Goal: Transaction & Acquisition: Purchase product/service

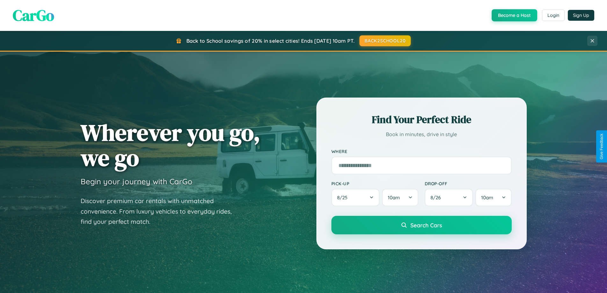
scroll to position [19, 0]
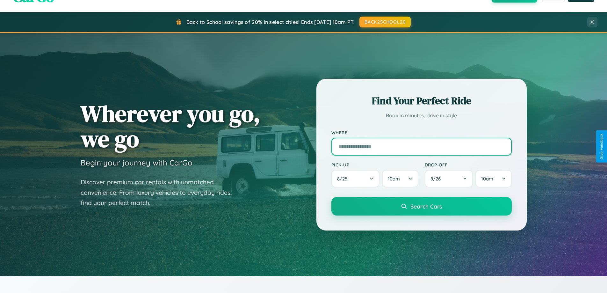
click at [421, 146] on input "text" at bounding box center [421, 147] width 180 height 18
type input "**********"
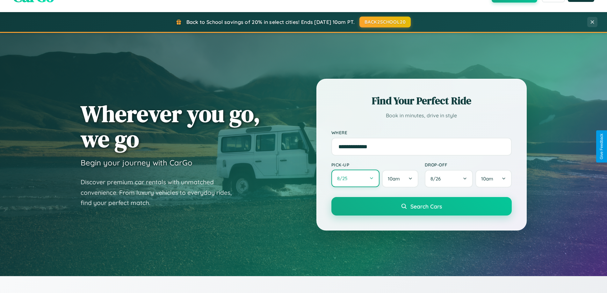
click at [355, 178] on button "8 / 25" at bounding box center [355, 179] width 48 height 18
select select "*"
select select "****"
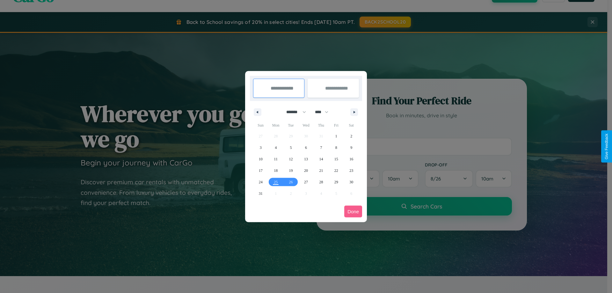
drag, startPoint x: 293, startPoint y: 112, endPoint x: 306, endPoint y: 128, distance: 20.4
click at [293, 112] on select "******* ******** ***** ***** *** **** **** ****** ********* ******* ******** **…" at bounding box center [294, 112] width 27 height 11
select select "*"
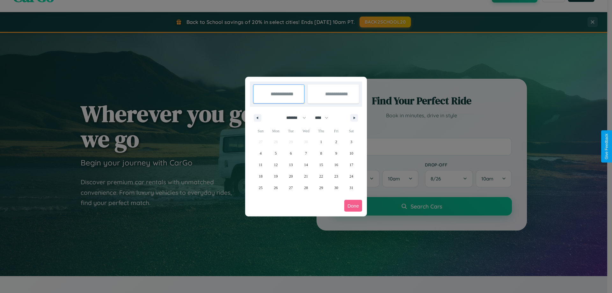
click at [324, 118] on select "**** **** **** **** **** **** **** **** **** **** **** **** **** **** **** ****…" at bounding box center [321, 117] width 19 height 11
select select "****"
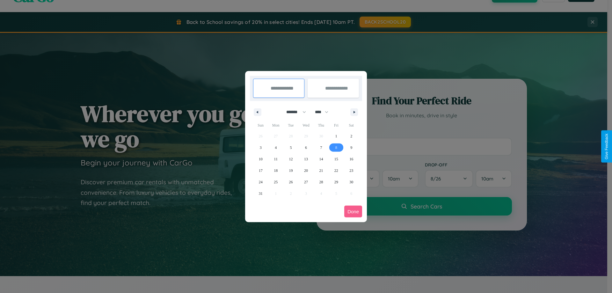
click at [336, 147] on span "8" at bounding box center [336, 147] width 2 height 11
type input "**********"
click at [260, 170] on span "17" at bounding box center [261, 170] width 4 height 11
type input "**********"
click at [353, 211] on button "Done" at bounding box center [353, 212] width 18 height 12
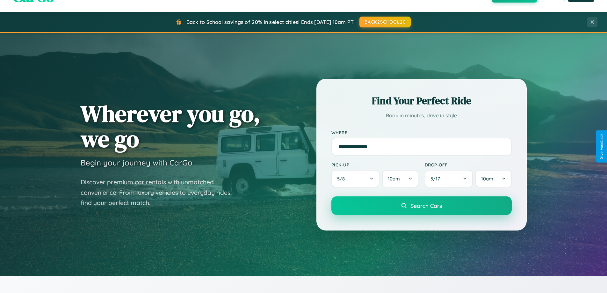
click at [421, 206] on span "Search Cars" at bounding box center [426, 205] width 32 height 7
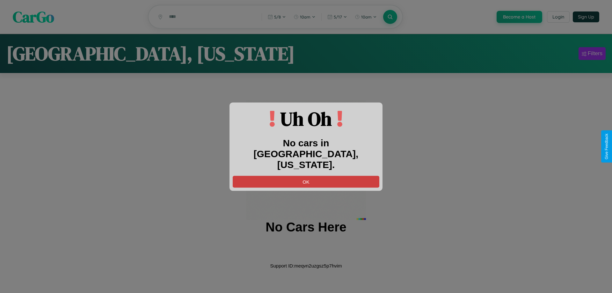
click at [306, 176] on button "OK" at bounding box center [306, 182] width 147 height 12
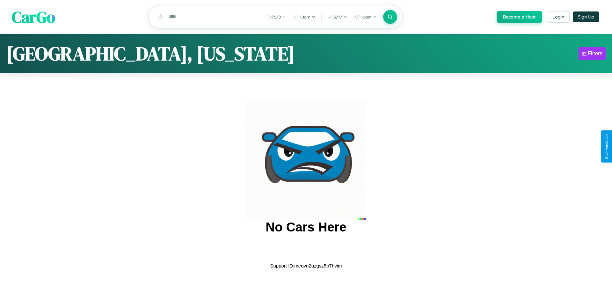
click at [33, 17] on span "CarGo" at bounding box center [33, 17] width 43 height 22
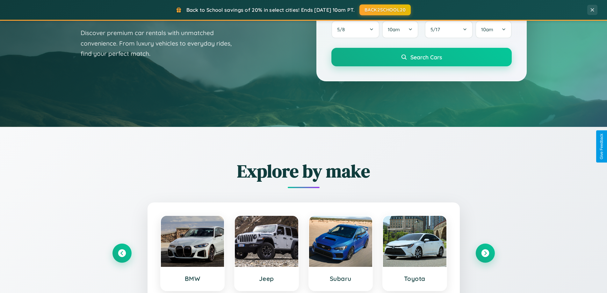
scroll to position [439, 0]
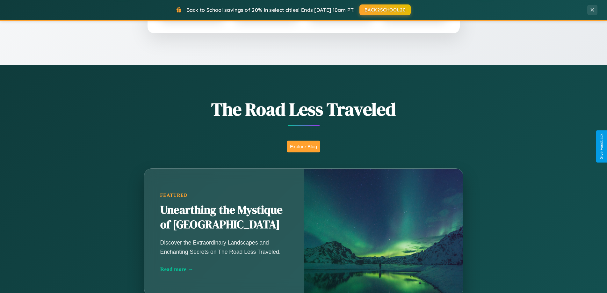
click at [303, 146] on button "Explore Blog" at bounding box center [303, 147] width 33 height 12
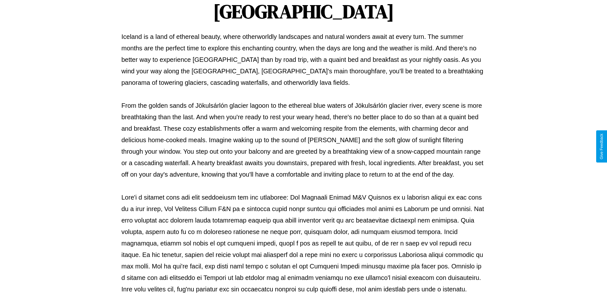
scroll to position [206, 0]
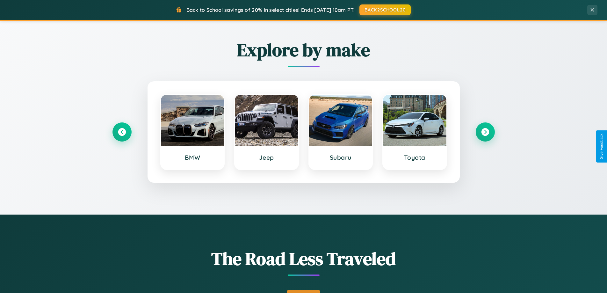
scroll to position [275, 0]
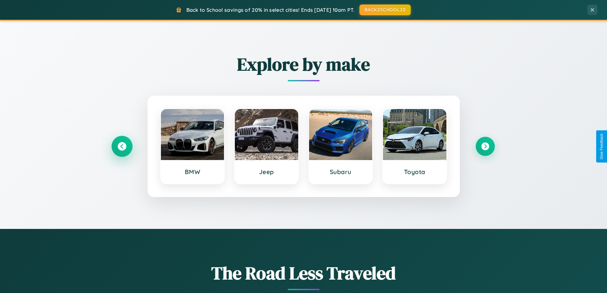
click at [122, 146] on icon at bounding box center [122, 146] width 9 height 9
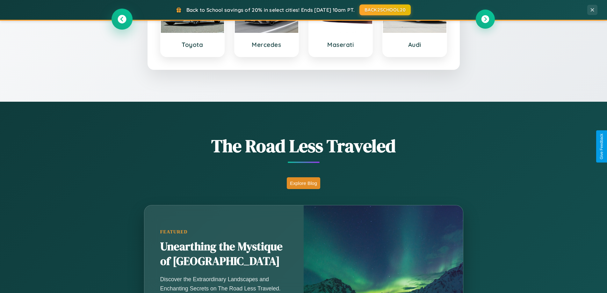
scroll to position [1024, 0]
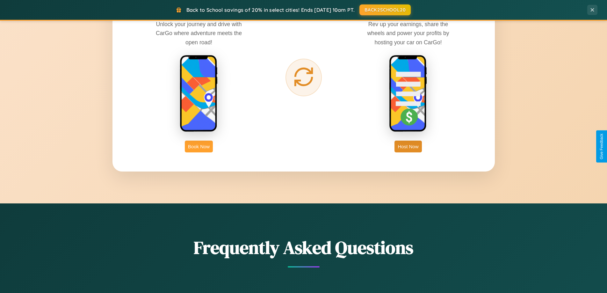
click at [199, 146] on button "Book Now" at bounding box center [199, 147] width 28 height 12
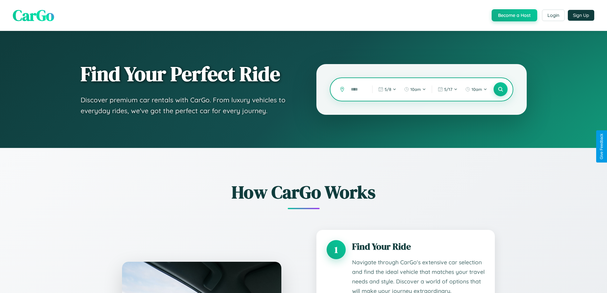
click at [357, 89] on input "text" at bounding box center [357, 89] width 18 height 11
type input "*****"
click at [500, 89] on icon at bounding box center [500, 89] width 6 height 6
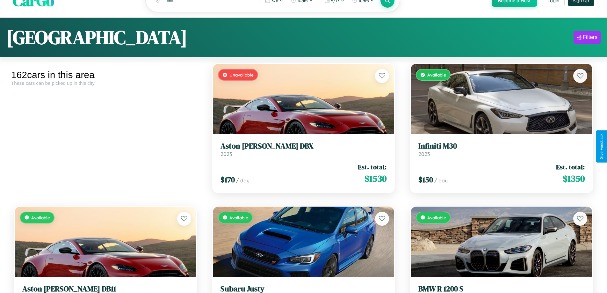
scroll to position [3704, 0]
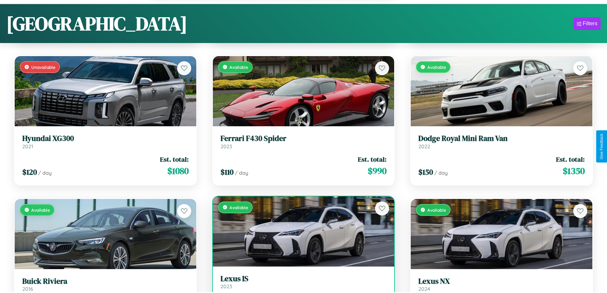
click at [301, 285] on link "Lexus IS 2023" at bounding box center [304, 282] width 166 height 16
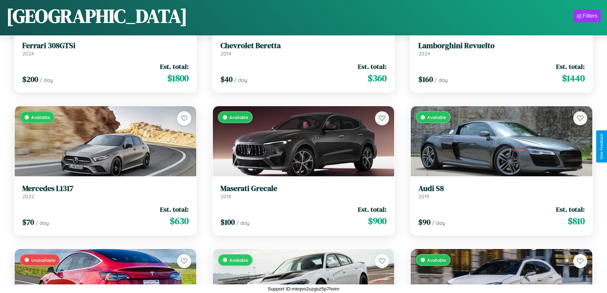
scroll to position [660, 0]
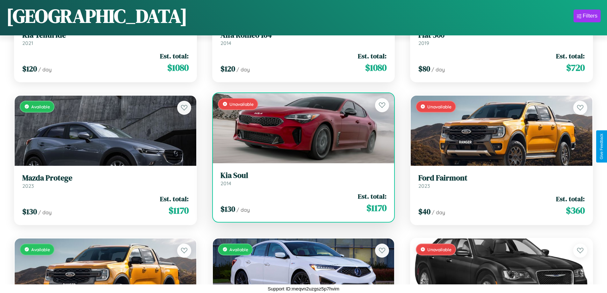
click at [301, 178] on h3 "Kia Soul" at bounding box center [304, 175] width 166 height 9
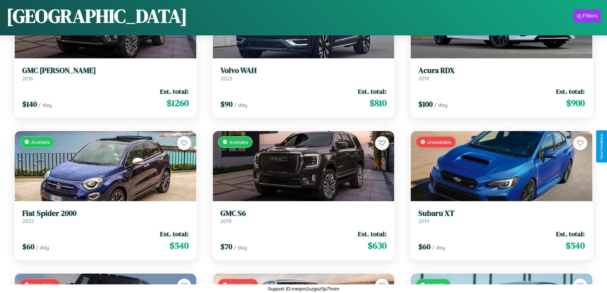
scroll to position [7225, 0]
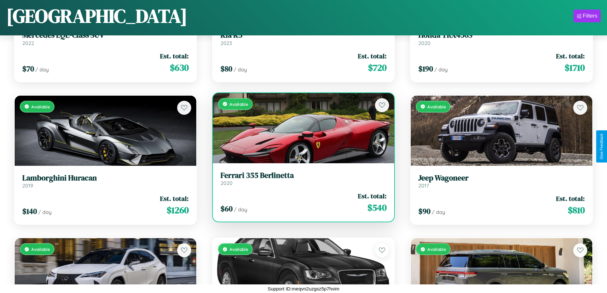
click at [301, 130] on div "Available" at bounding box center [304, 128] width 182 height 70
click at [301, 128] on div "Available" at bounding box center [304, 128] width 182 height 70
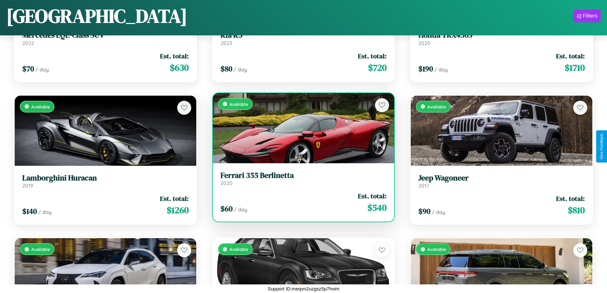
click at [301, 128] on div "Available" at bounding box center [304, 128] width 182 height 70
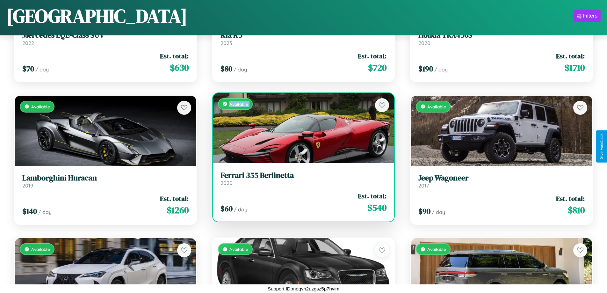
click at [301, 128] on div "Available" at bounding box center [304, 128] width 182 height 70
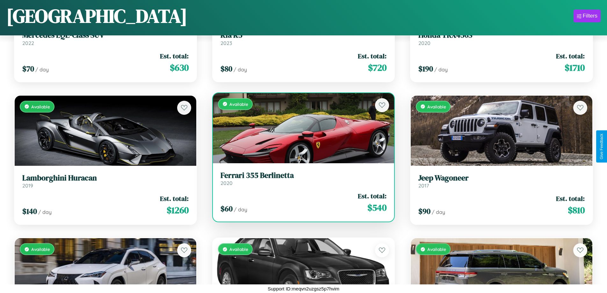
click at [301, 128] on div "Available" at bounding box center [304, 128] width 182 height 70
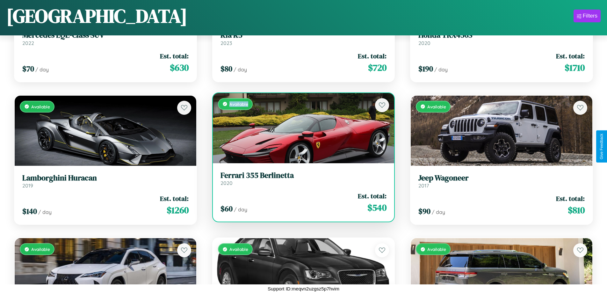
click at [301, 128] on div "Available" at bounding box center [304, 128] width 182 height 70
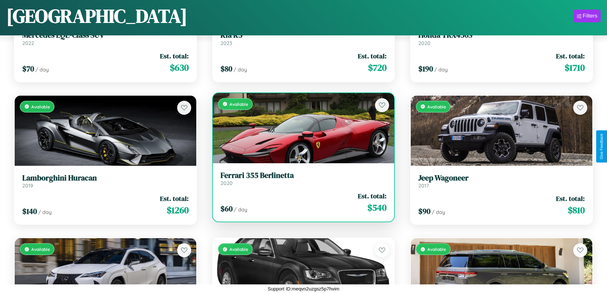
click at [301, 178] on h3 "Ferrari 355 Berlinetta" at bounding box center [304, 175] width 166 height 9
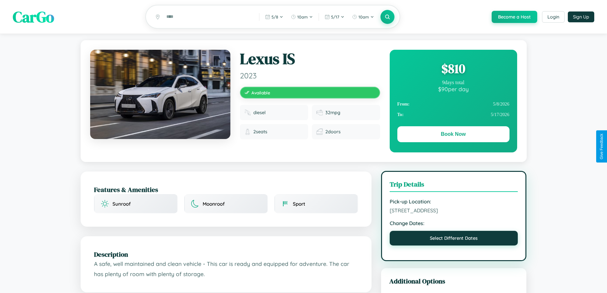
click at [454, 239] on button "Select Different Dates" at bounding box center [454, 238] width 128 height 15
select select "*"
select select "****"
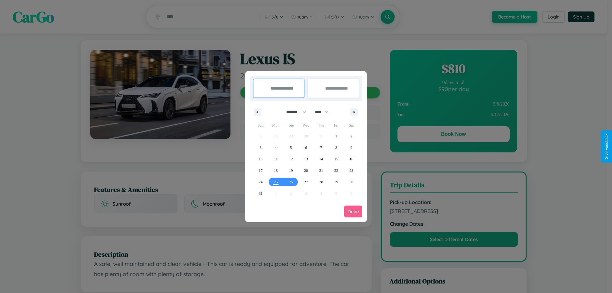
drag, startPoint x: 293, startPoint y: 112, endPoint x: 306, endPoint y: 128, distance: 20.4
click at [293, 112] on select "******* ******** ***** ***** *** **** **** ****** ********* ******* ******** **…" at bounding box center [294, 112] width 27 height 11
select select "*"
click at [324, 112] on select "**** **** **** **** **** **** **** **** **** **** **** **** **** **** **** ****…" at bounding box center [321, 112] width 19 height 11
select select "****"
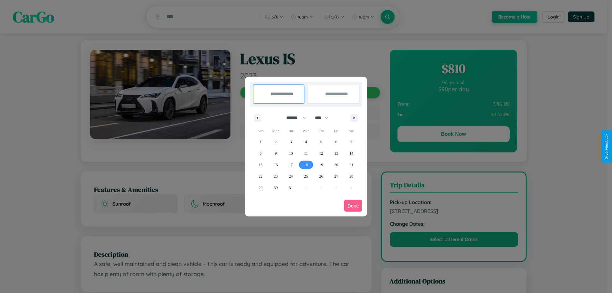
click at [306, 164] on span "18" at bounding box center [306, 164] width 4 height 11
type input "**********"
click at [306, 176] on span "25" at bounding box center [306, 175] width 4 height 11
type input "**********"
click at [353, 206] on button "Done" at bounding box center [353, 206] width 18 height 12
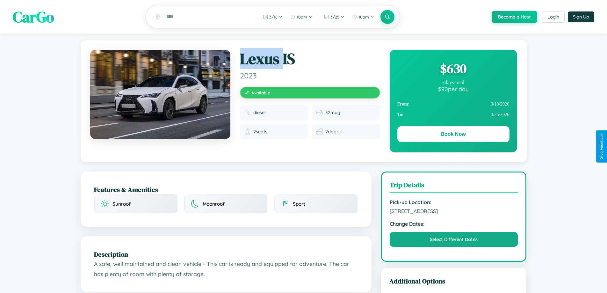
scroll to position [256, 0]
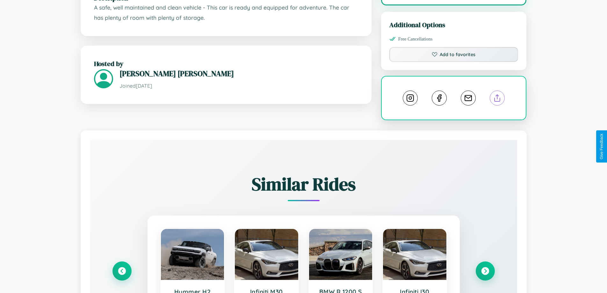
click at [497, 99] on line at bounding box center [497, 97] width 0 height 4
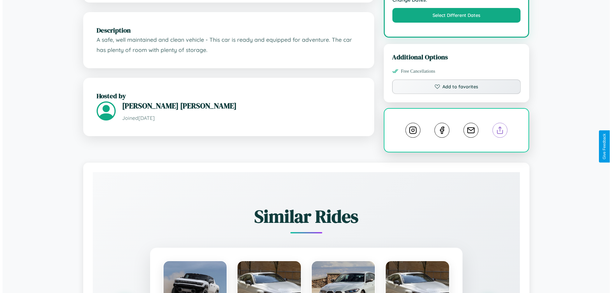
scroll to position [165, 0]
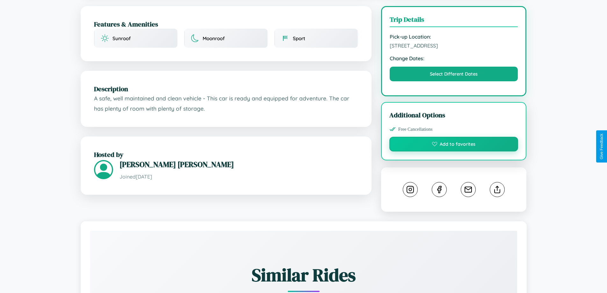
click at [454, 146] on button "Add to favorites" at bounding box center [453, 144] width 129 height 15
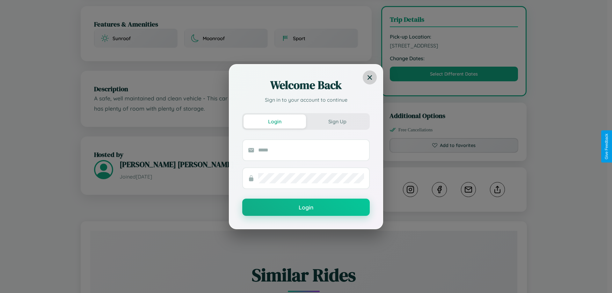
click at [370, 77] on icon at bounding box center [369, 77] width 4 height 4
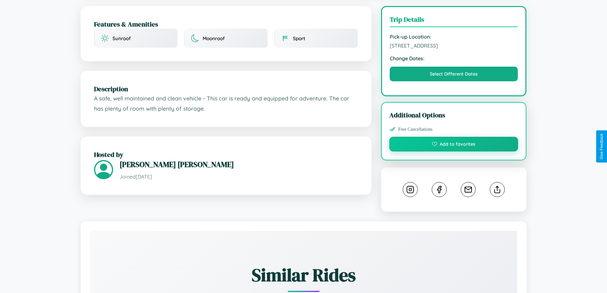
click at [454, 145] on button "Add to favorites" at bounding box center [453, 144] width 129 height 15
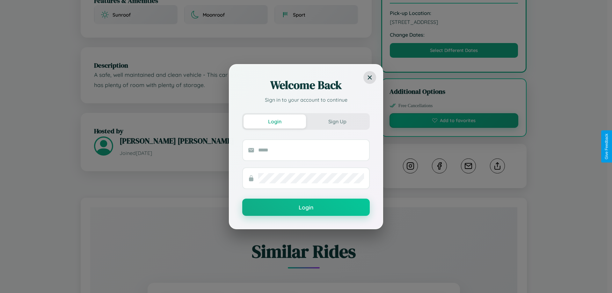
scroll to position [347, 0]
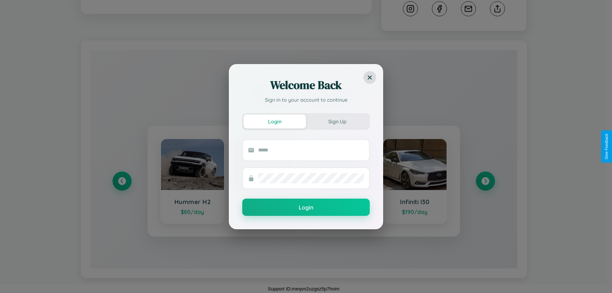
click at [485, 181] on div "Welcome Back Sign in to your account to continue Login Sign Up Login" at bounding box center [306, 146] width 612 height 293
click at [122, 181] on div "Welcome Back Sign in to your account to continue Login Sign Up Login" at bounding box center [306, 146] width 612 height 293
click at [485, 181] on div "Welcome Back Sign in to your account to continue Login Sign Up Login" at bounding box center [306, 146] width 612 height 293
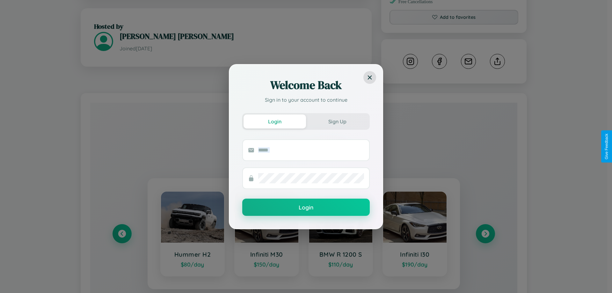
scroll to position [0, 0]
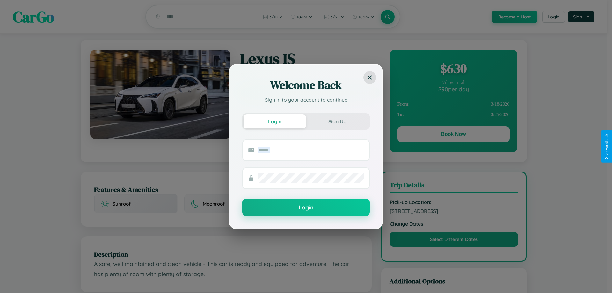
click at [453, 135] on div "Welcome Back Sign in to your account to continue Login Sign Up Login" at bounding box center [306, 146] width 612 height 293
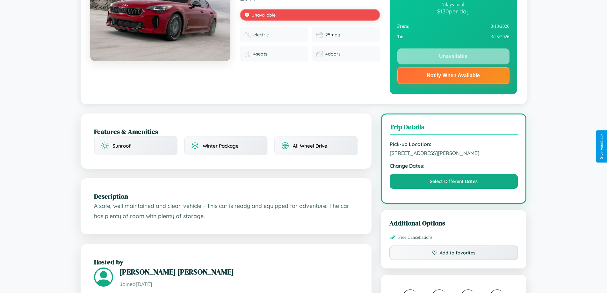
scroll to position [85, 0]
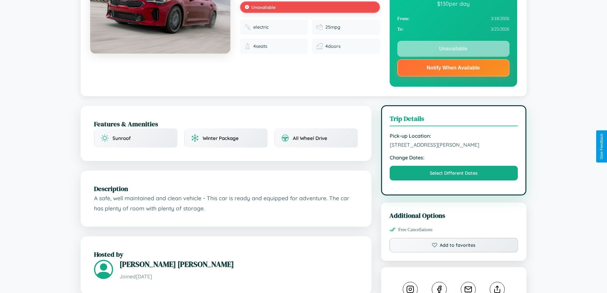
click at [454, 146] on span "9096 Smith Street Delhi Delhi 96841 India" at bounding box center [454, 144] width 128 height 6
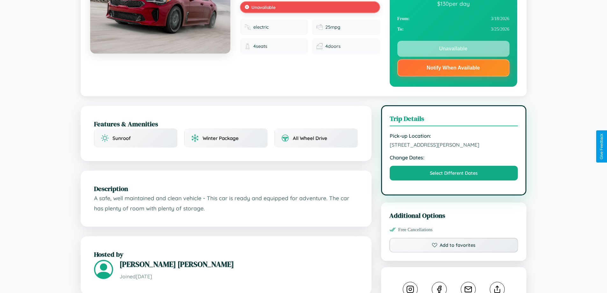
click at [454, 146] on span "9096 Smith Street Delhi Delhi 96841 India" at bounding box center [454, 144] width 128 height 6
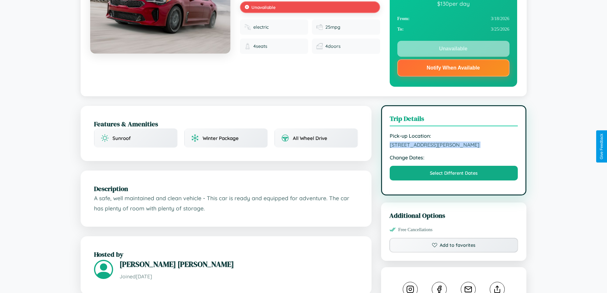
click at [454, 146] on span "9096 Smith Street Delhi Delhi 96841 India" at bounding box center [454, 144] width 128 height 6
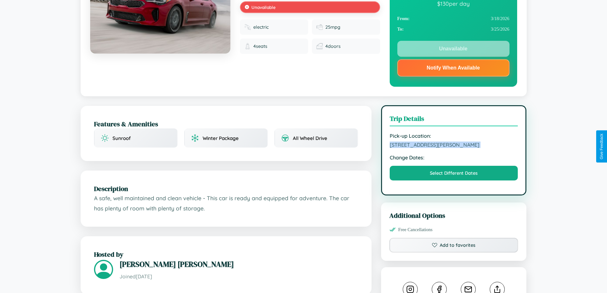
click at [454, 146] on span "9096 Smith Street Delhi Delhi 96841 India" at bounding box center [454, 144] width 128 height 6
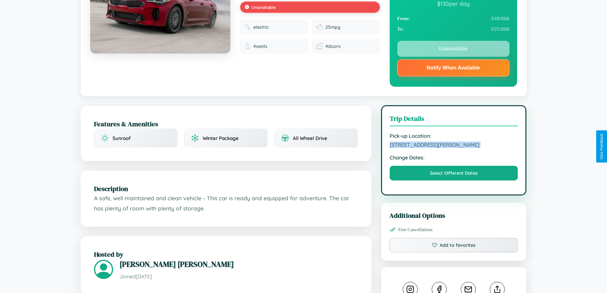
click at [454, 146] on span "9096 Smith Street Delhi Delhi 96841 India" at bounding box center [454, 144] width 128 height 6
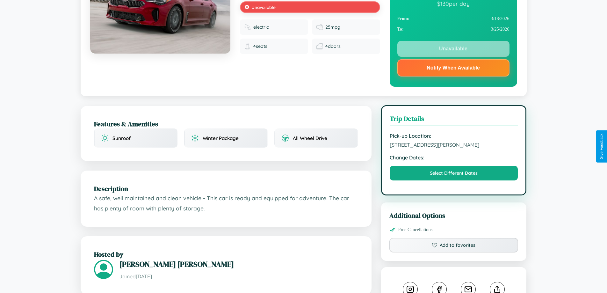
scroll to position [374, 0]
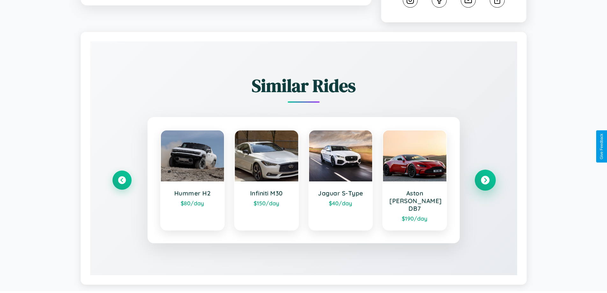
click at [485, 177] on icon at bounding box center [485, 180] width 9 height 9
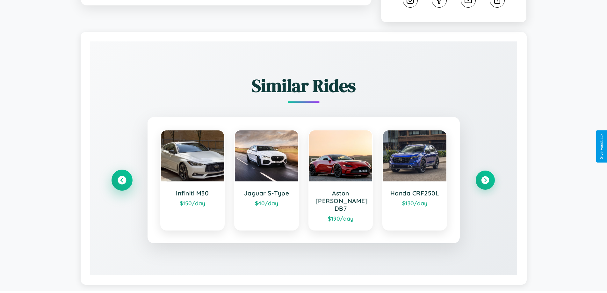
click at [122, 177] on icon at bounding box center [122, 180] width 9 height 9
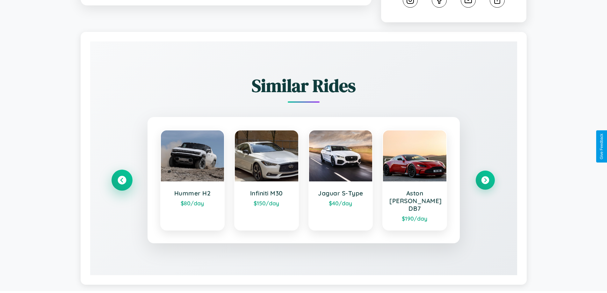
click at [122, 177] on icon at bounding box center [122, 180] width 9 height 9
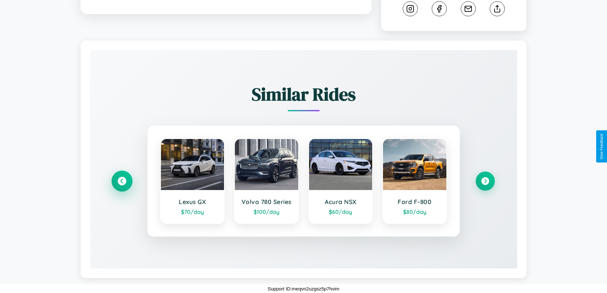
scroll to position [367, 0]
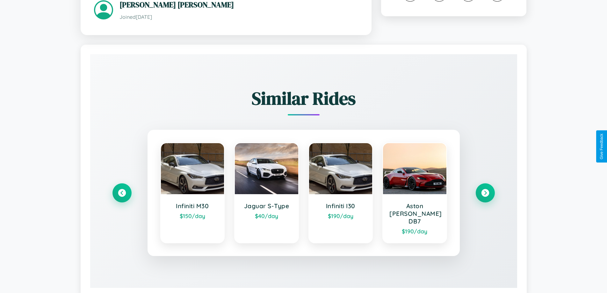
scroll to position [379, 0]
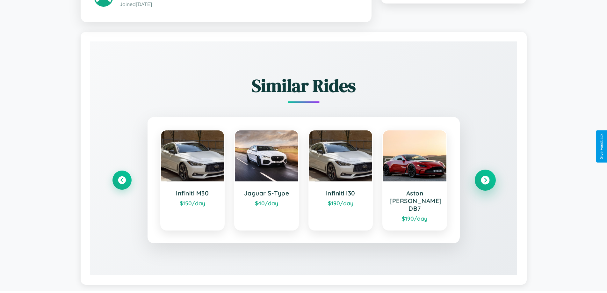
click at [485, 177] on icon at bounding box center [485, 180] width 9 height 9
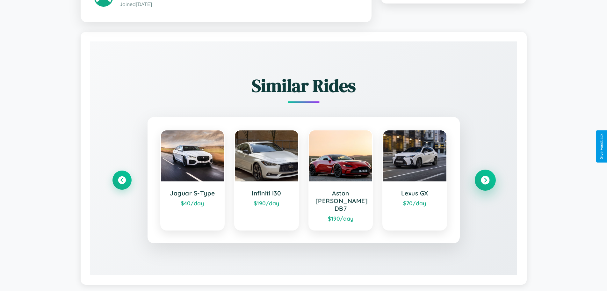
click at [485, 177] on icon at bounding box center [485, 180] width 9 height 9
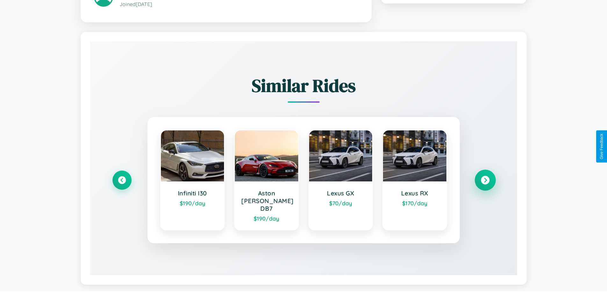
click at [485, 177] on icon at bounding box center [485, 180] width 9 height 9
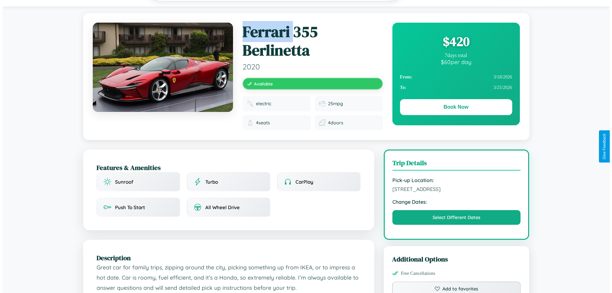
scroll to position [0, 0]
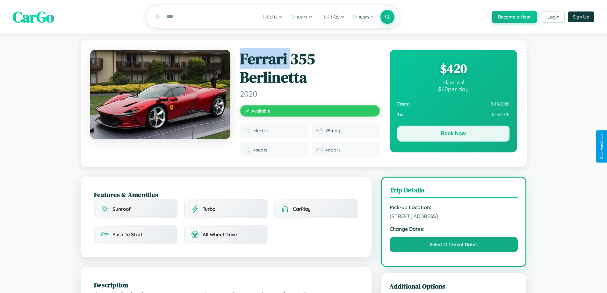
click at [453, 134] on button "Book Now" at bounding box center [453, 134] width 112 height 16
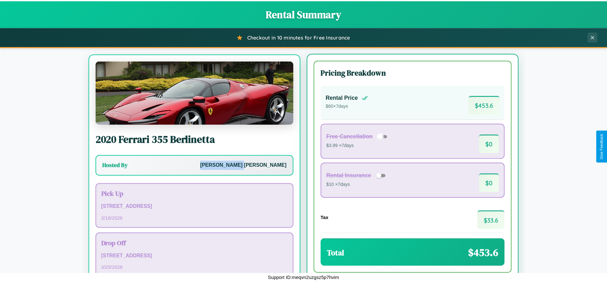
scroll to position [30, 0]
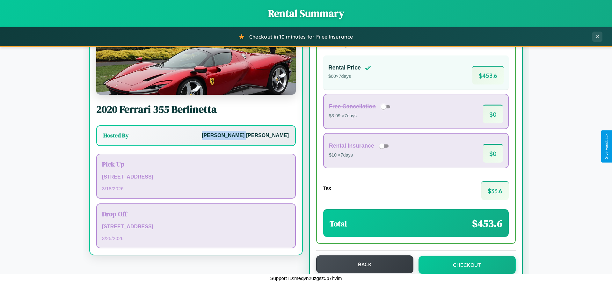
click at [362, 265] on button "Back" at bounding box center [364, 264] width 97 height 18
